Goal: Information Seeking & Learning: Learn about a topic

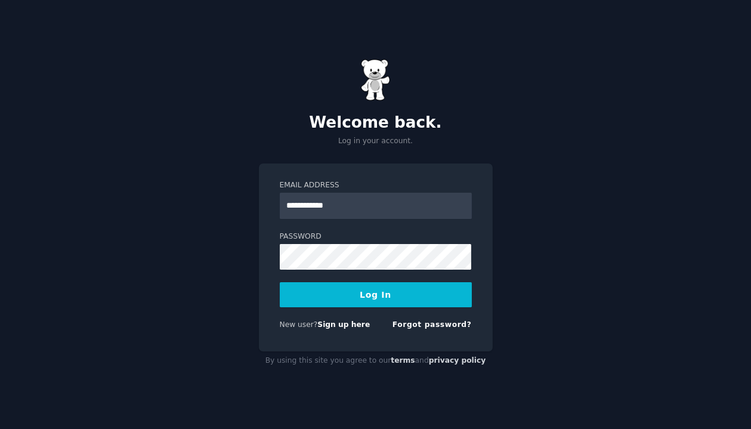
click at [361, 301] on button "Log In" at bounding box center [376, 294] width 192 height 25
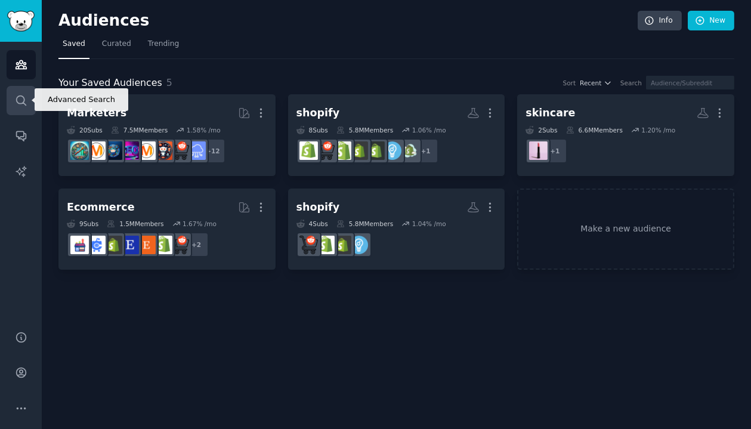
click at [14, 92] on link "Search" at bounding box center [21, 100] width 29 height 29
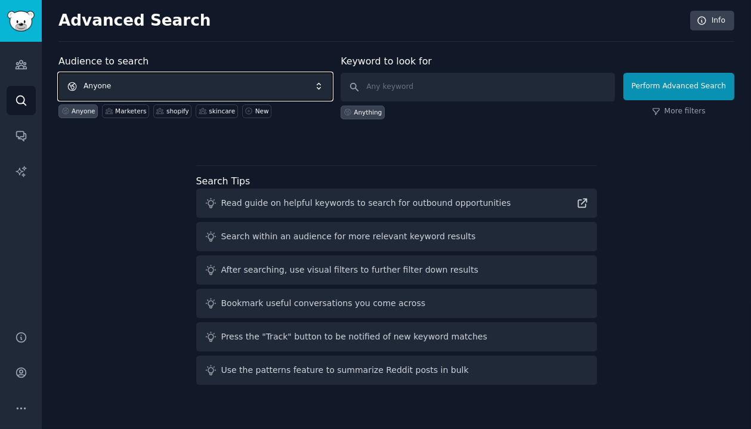
click at [169, 85] on span "Anyone" at bounding box center [195, 86] width 274 height 27
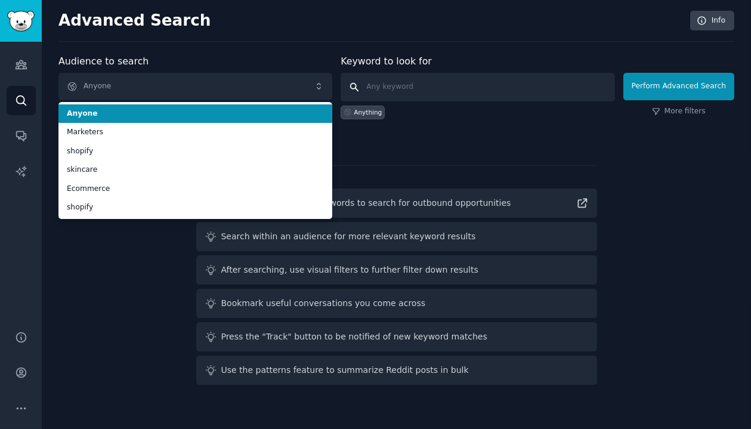
click at [386, 73] on input "text" at bounding box center [478, 87] width 274 height 29
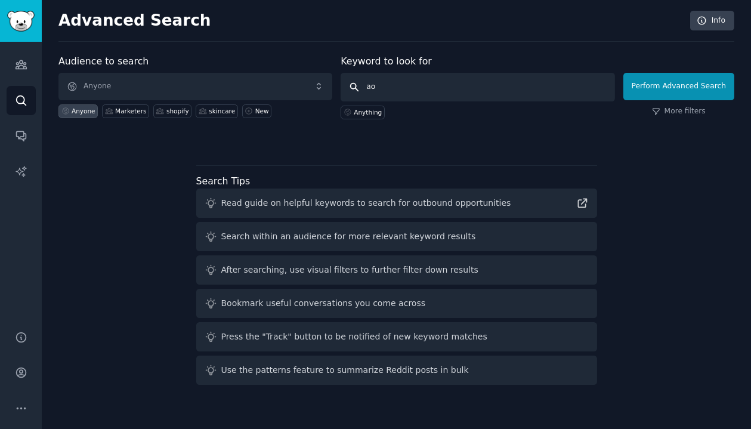
type input "aov"
click button "Perform Advanced Search" at bounding box center [679, 86] width 111 height 27
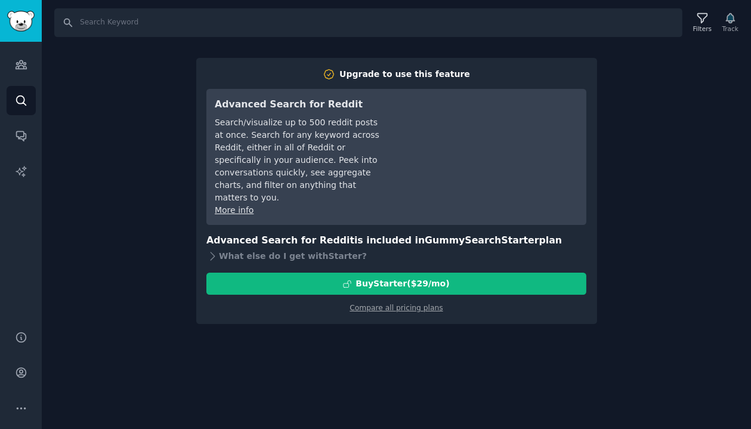
click at [506, 350] on div "Search Filters Track Upgrade to use this feature Advanced Search for Reddit Sea…" at bounding box center [396, 214] width 709 height 429
click at [503, 42] on div "Search Filters Track Upgrade to use this feature Advanced Search for Reddit Sea…" at bounding box center [396, 214] width 709 height 429
click at [532, 16] on input "Search" at bounding box center [368, 22] width 628 height 29
type input "aov"
click at [12, 63] on link "Audiences" at bounding box center [21, 64] width 29 height 29
